Goal: Find contact information: Find contact information

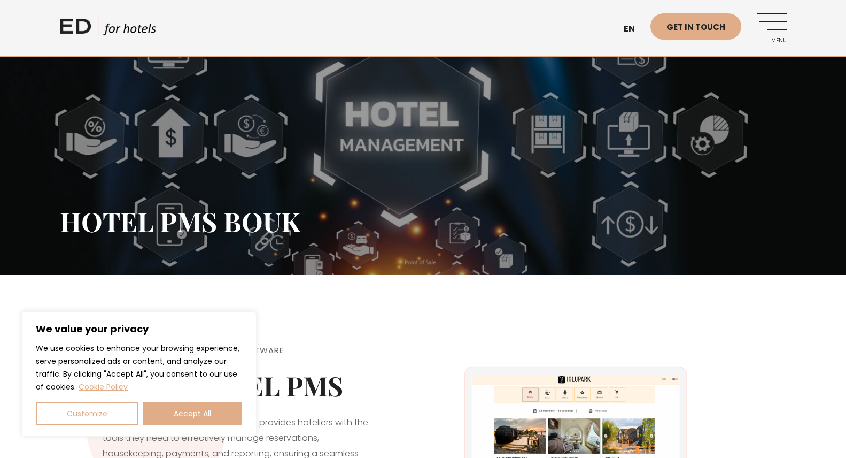
click at [778, 40] on span "Menu" at bounding box center [772, 40] width 29 height 6
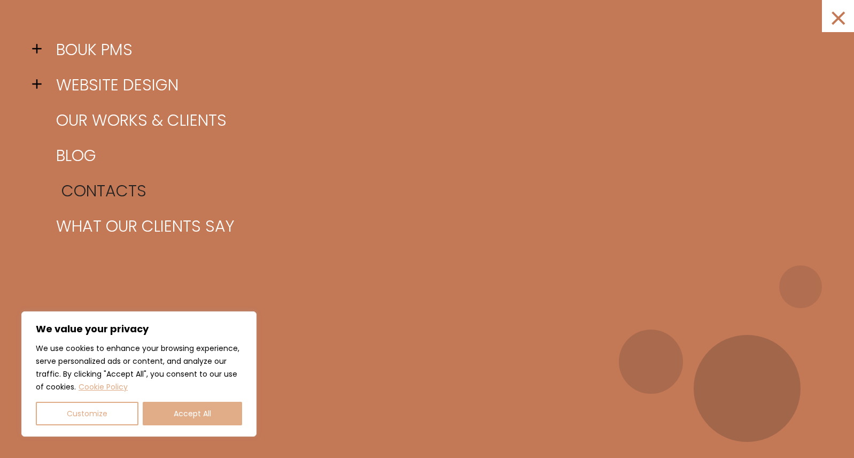
click at [134, 186] on link "Contacts" at bounding box center [440, 190] width 774 height 35
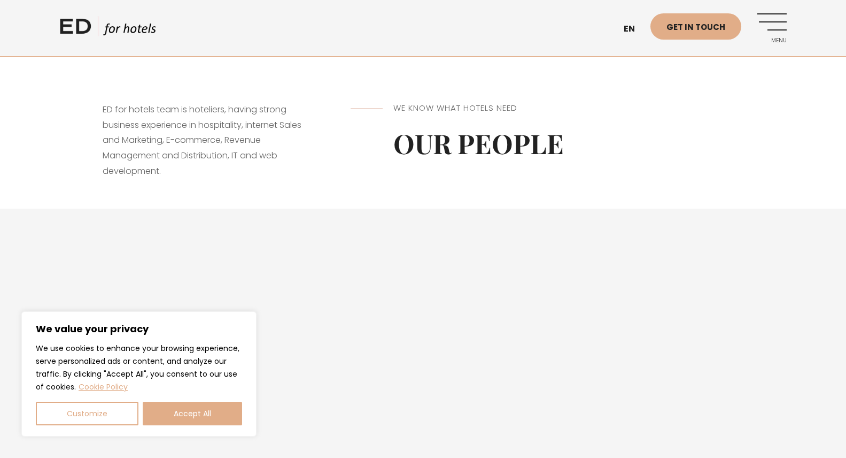
scroll to position [685, 0]
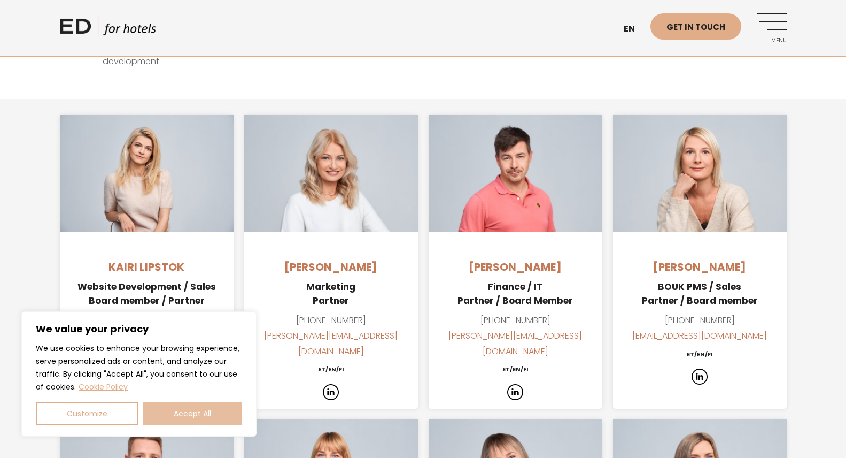
click at [163, 418] on button "Accept All" at bounding box center [192, 414] width 99 height 24
checkbox input "true"
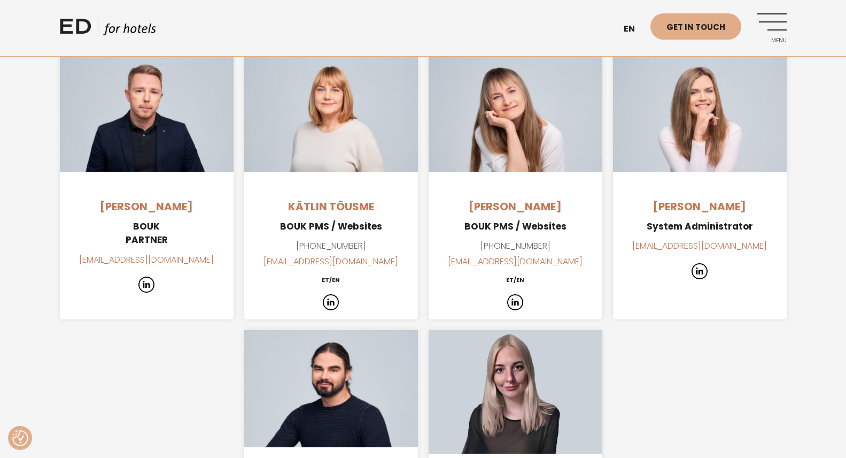
scroll to position [1254, 0]
